Goal: Information Seeking & Learning: Check status

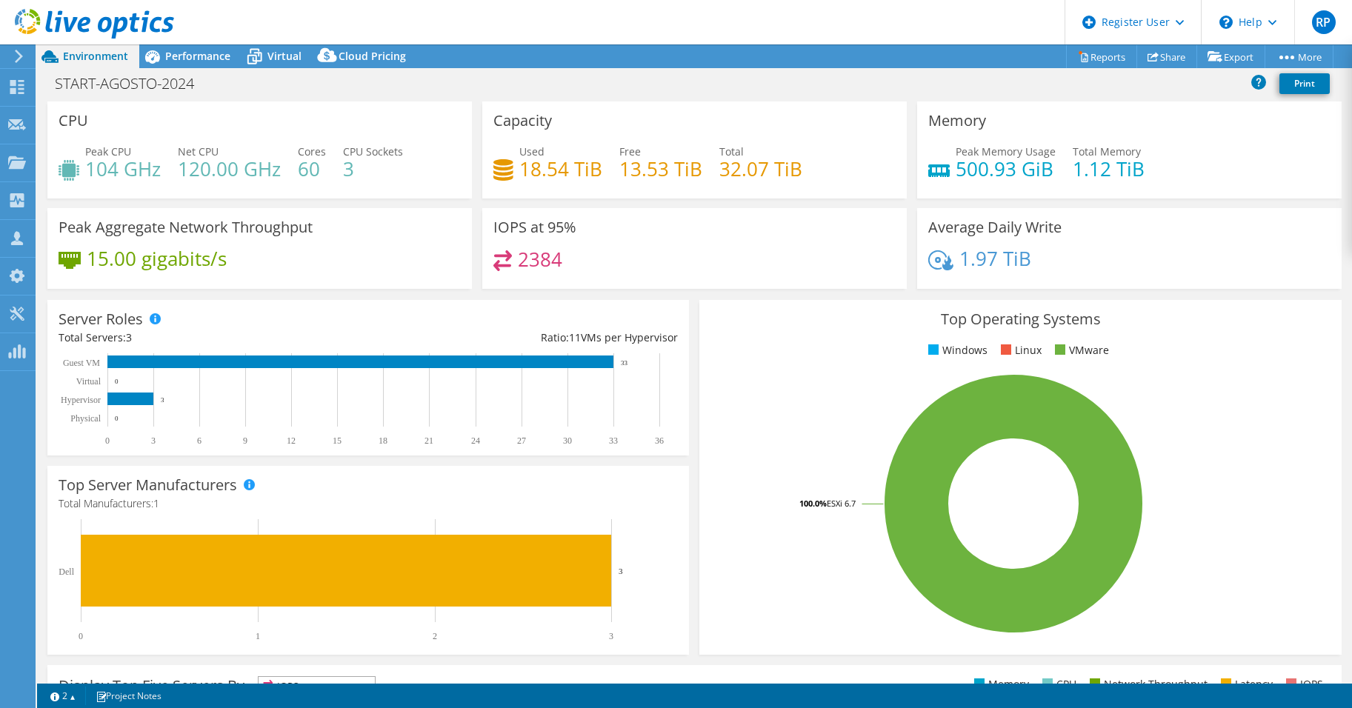
select select "SouthAmerica"
select select "USD"
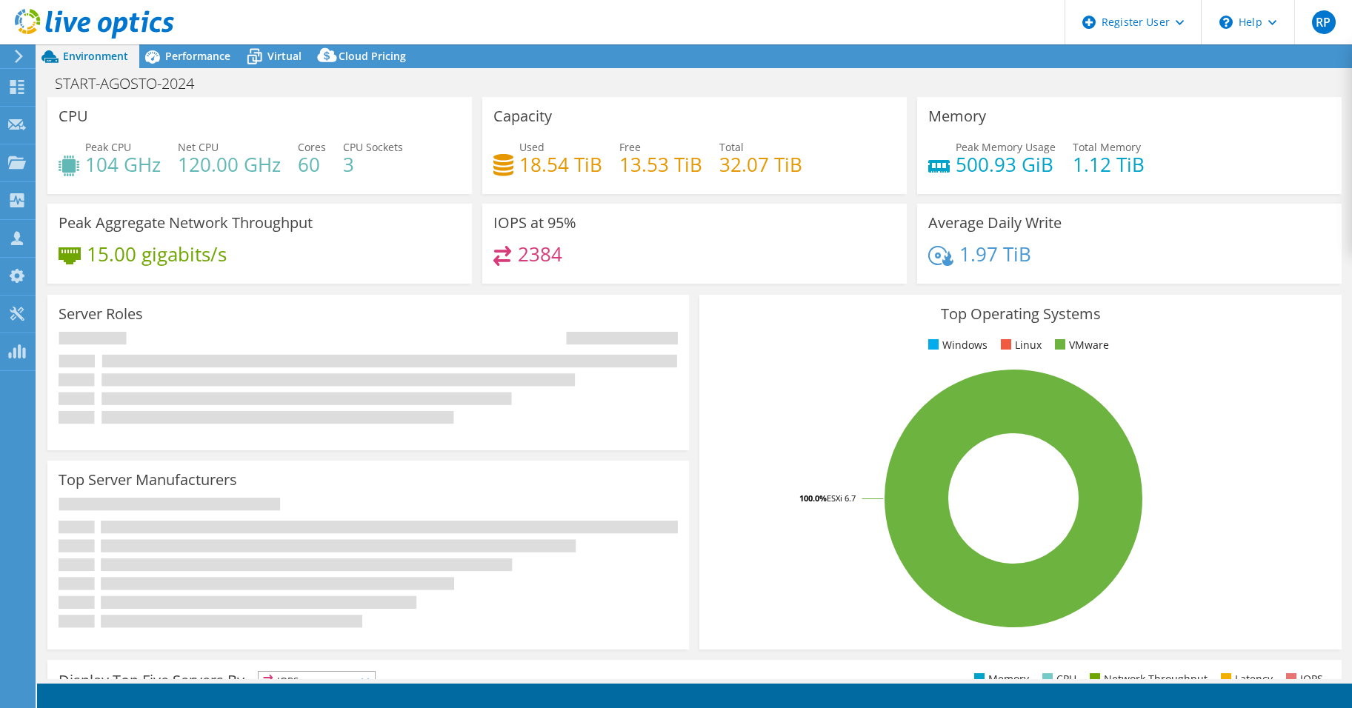
select select "SouthAmerica"
select select "USD"
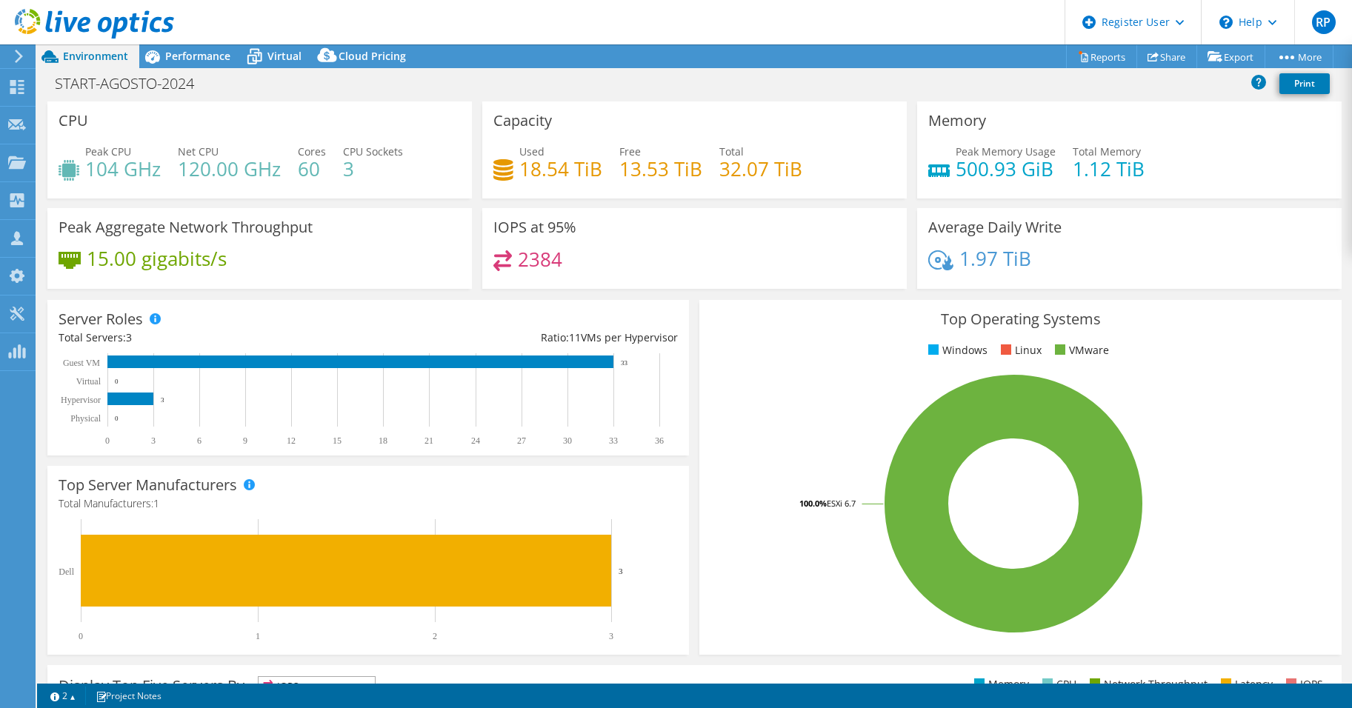
click at [496, 16] on header "RP Dell User Robson Pupio Robson.Pupio@Dell.com Dell My Profile Log Out \n Help…" at bounding box center [676, 22] width 1352 height 44
click at [38, 85] on div "Dashboard" at bounding box center [70, 87] width 70 height 37
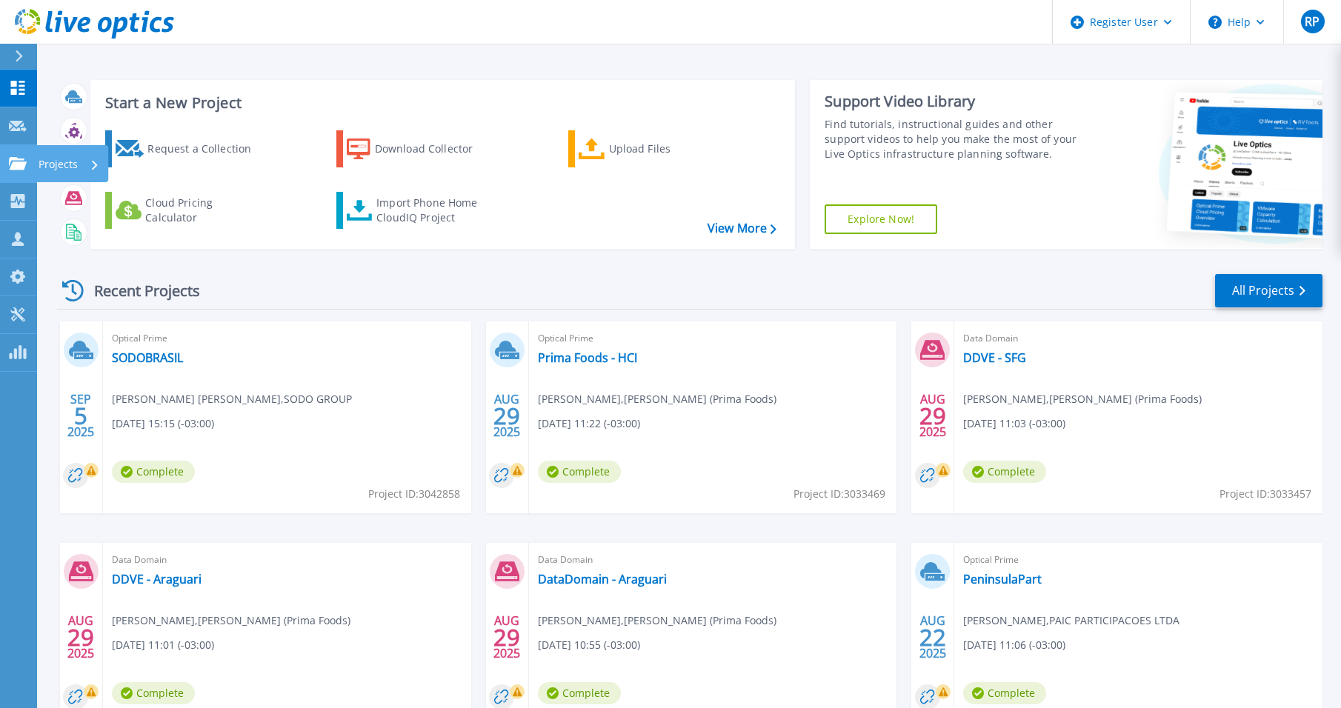
click at [50, 164] on p "Projects" at bounding box center [58, 164] width 39 height 39
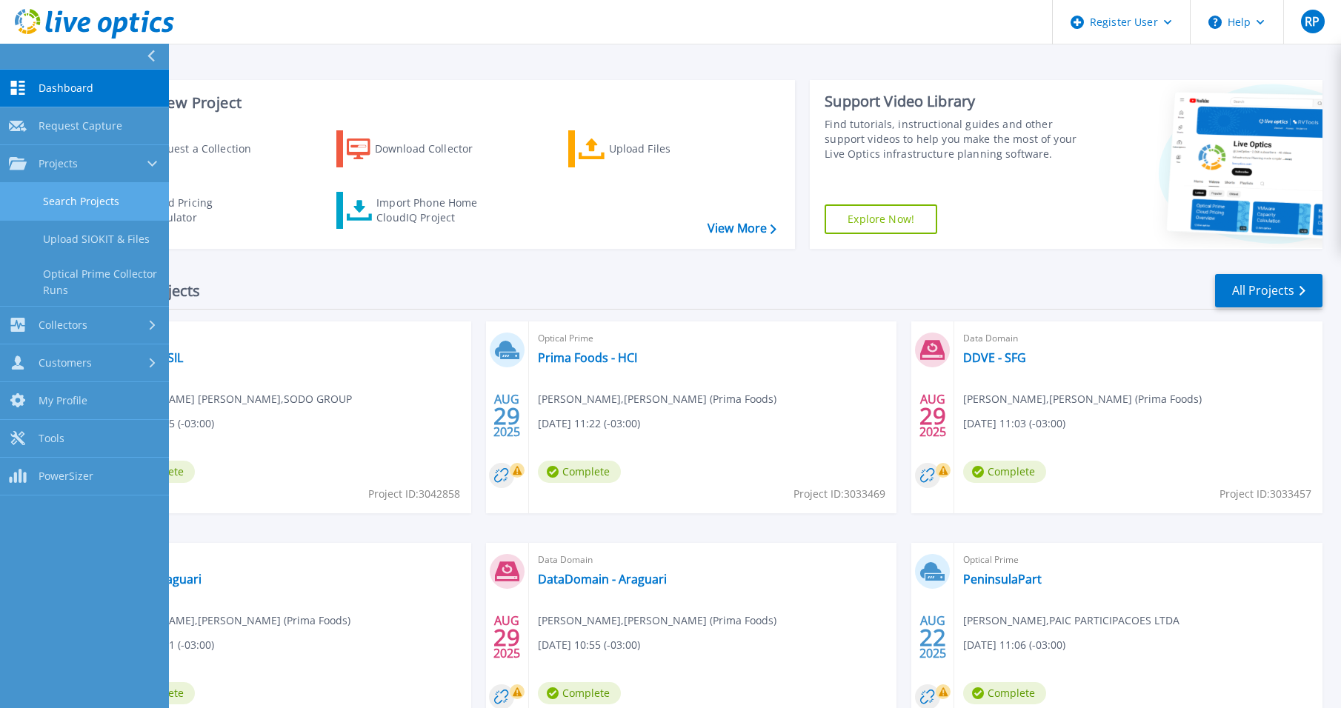
click at [100, 204] on link "Search Projects" at bounding box center [84, 202] width 169 height 38
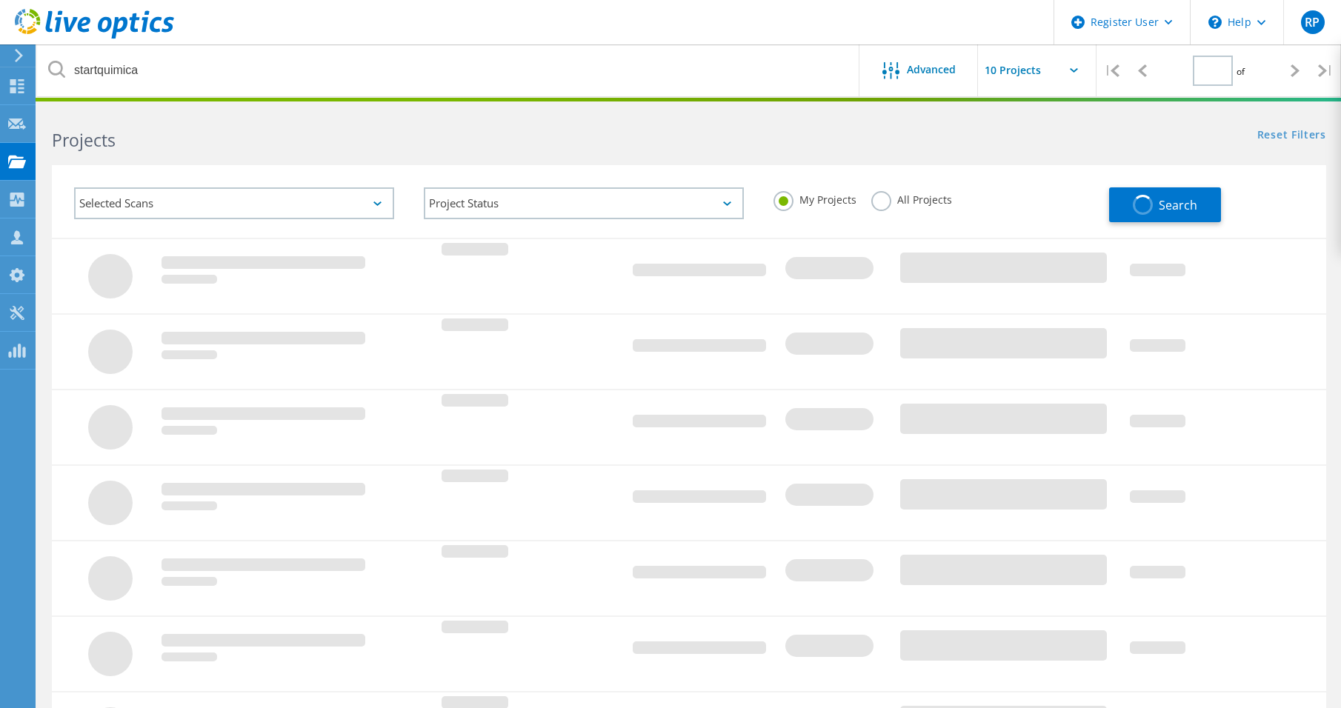
type input "1"
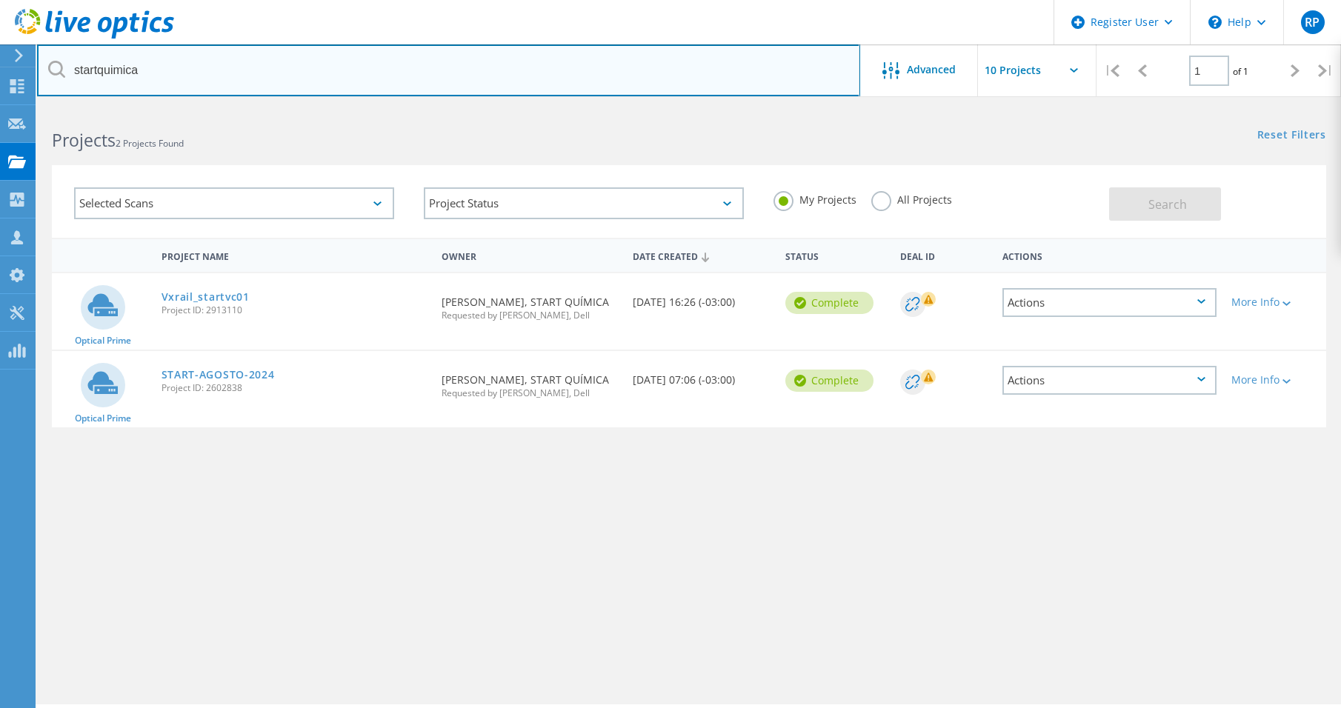
click at [96, 70] on input "startquimica" at bounding box center [448, 70] width 823 height 52
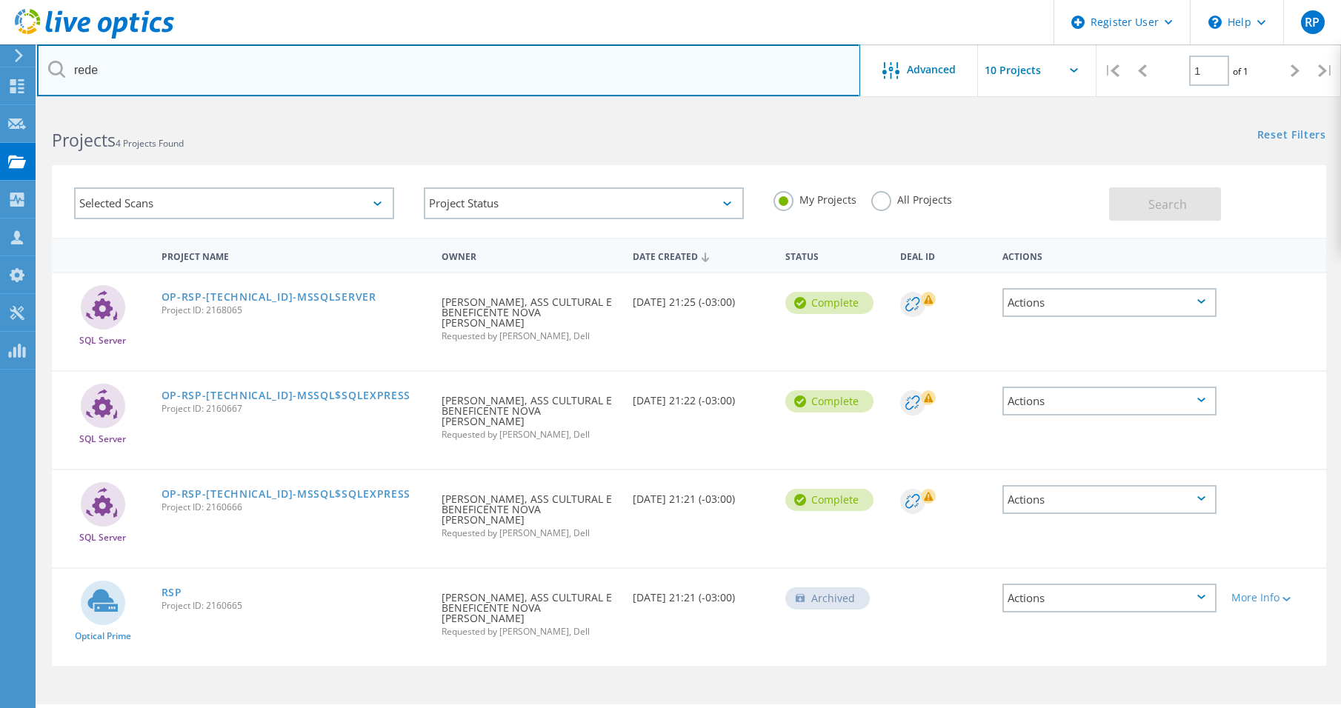
click at [88, 73] on input "rede" at bounding box center [448, 70] width 823 height 52
paste input "carlos.henrique@lojasrede.com.br"
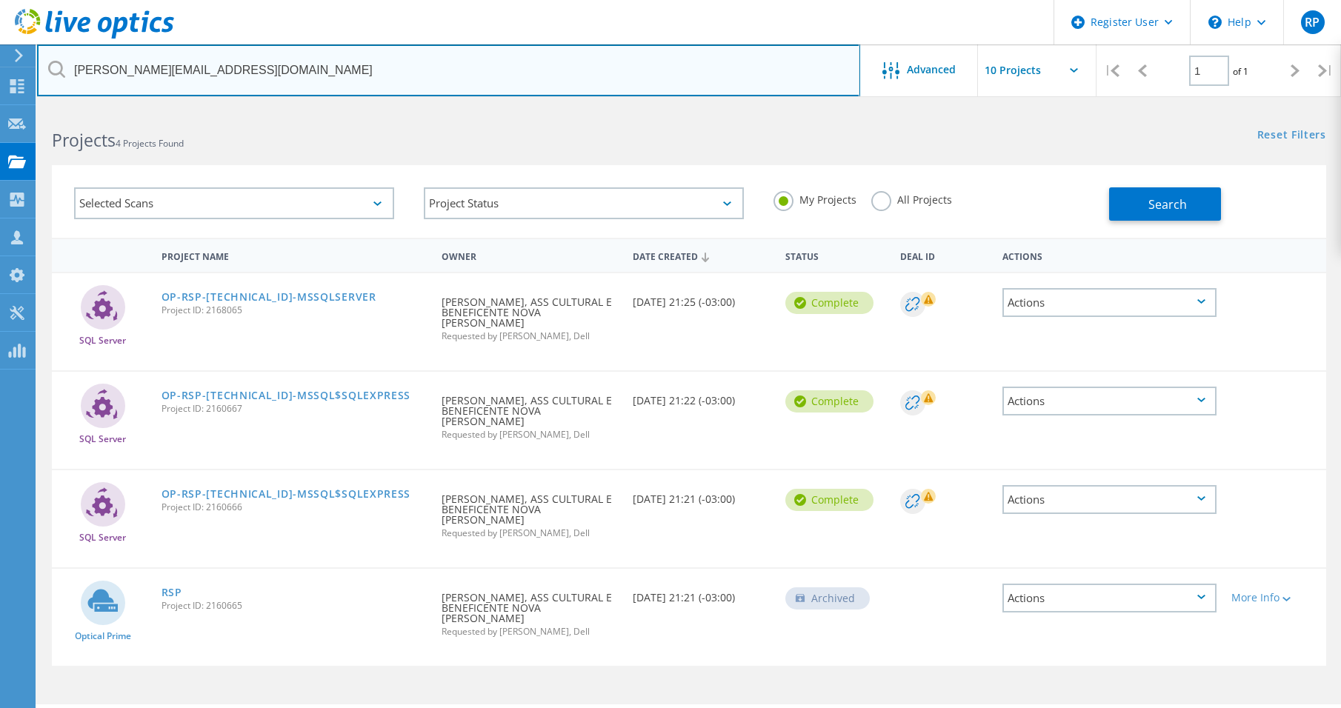
type input "carlos.henrique@lojasrede.com.br"
